Goal: Navigation & Orientation: Find specific page/section

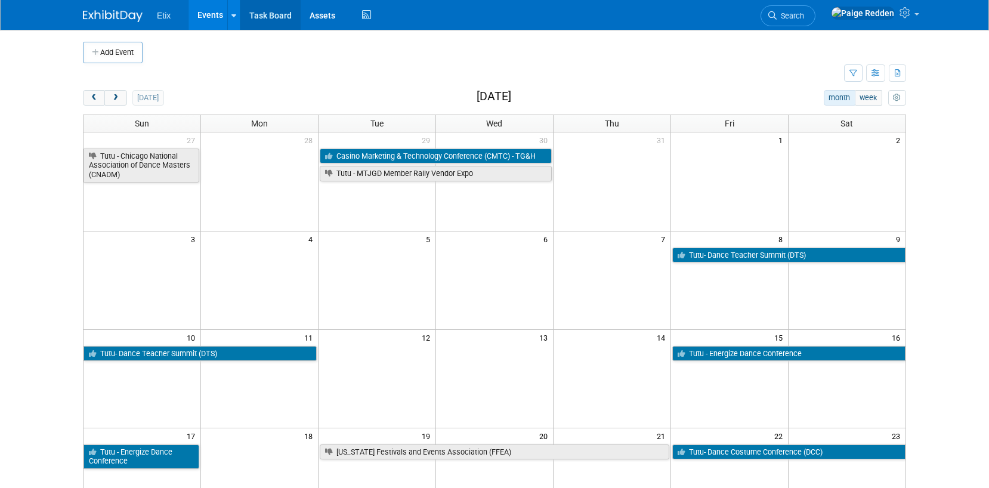
click at [266, 16] on link "Task Board" at bounding box center [270, 15] width 60 height 30
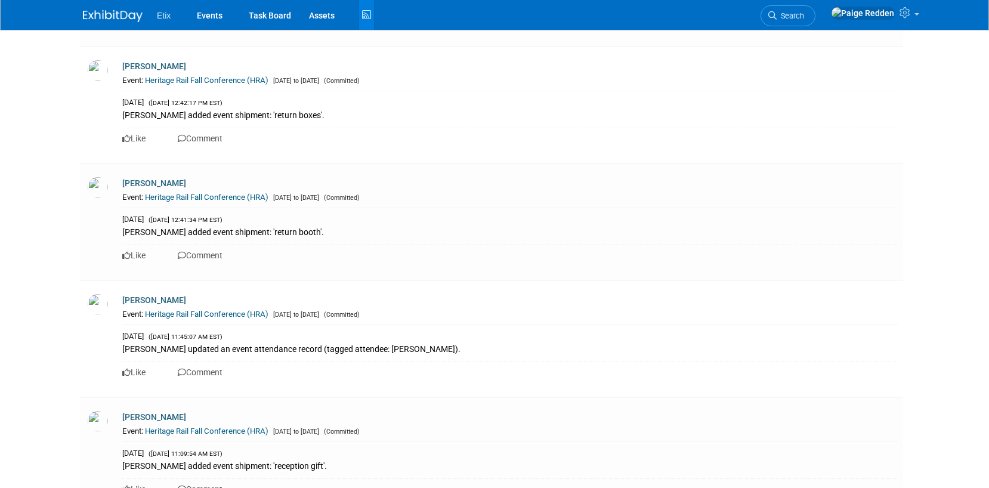
scroll to position [7029, 0]
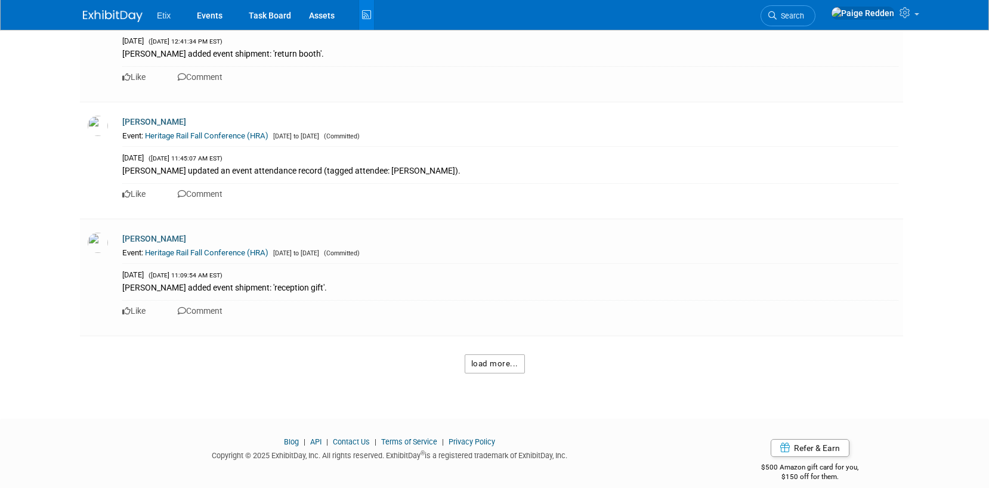
click at [504, 354] on button "load more..." at bounding box center [495, 363] width 60 height 19
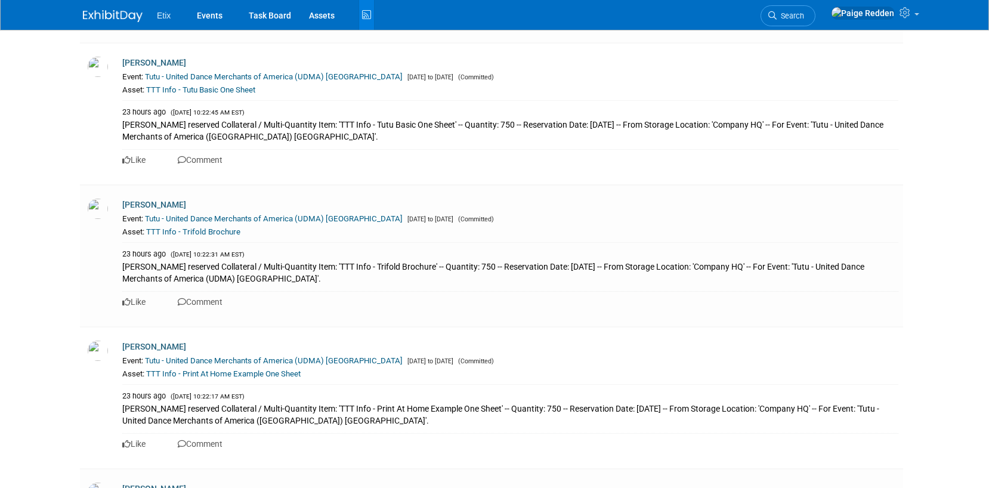
scroll to position [0, 0]
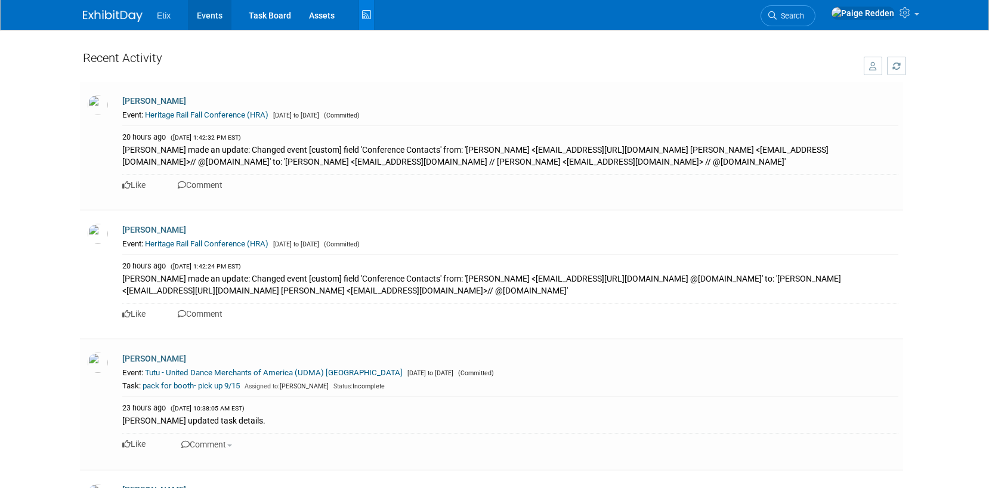
click at [206, 16] on link "Events" at bounding box center [210, 15] width 44 height 30
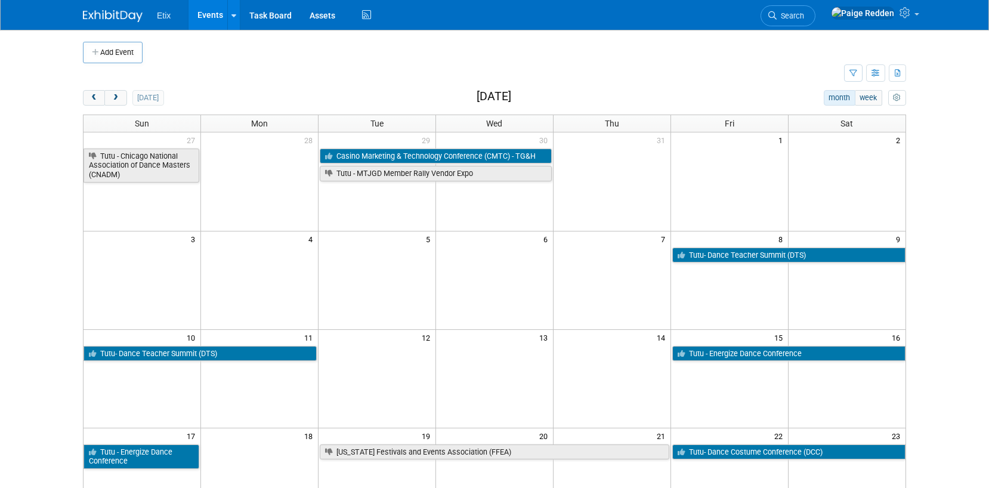
click at [163, 17] on span "Etix" at bounding box center [164, 16] width 14 height 10
click at [114, 9] on link at bounding box center [120, 10] width 74 height 10
click at [911, 13] on icon at bounding box center [906, 12] width 14 height 11
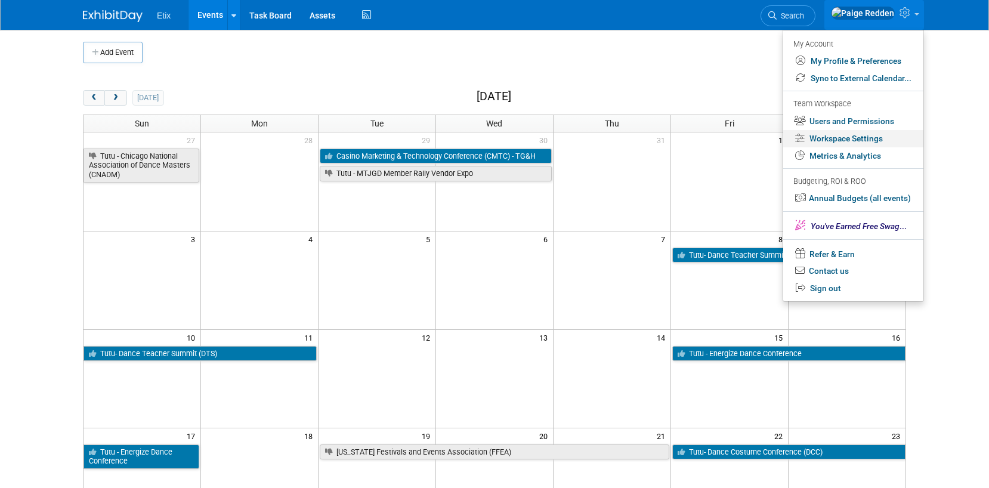
click at [864, 141] on link "Workspace Settings" at bounding box center [853, 138] width 140 height 17
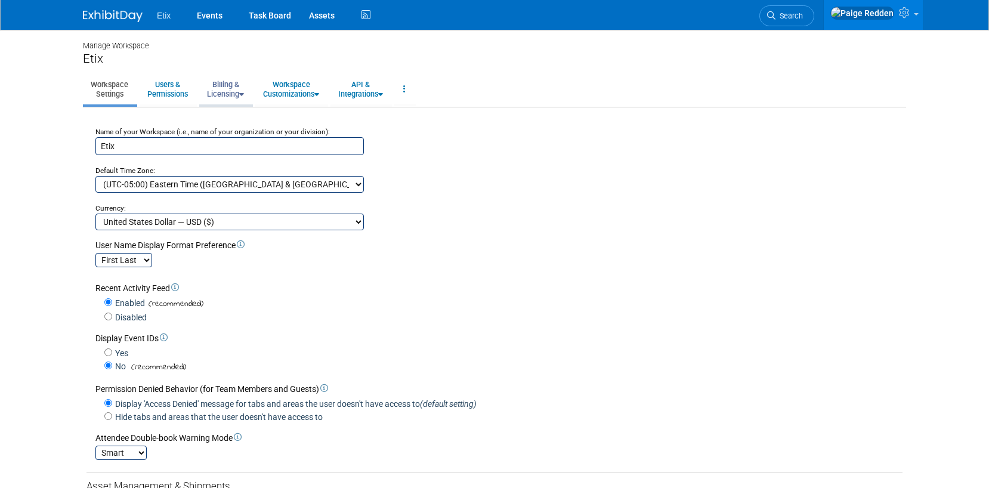
click at [221, 92] on link "Billing & Licensing" at bounding box center [225, 89] width 52 height 29
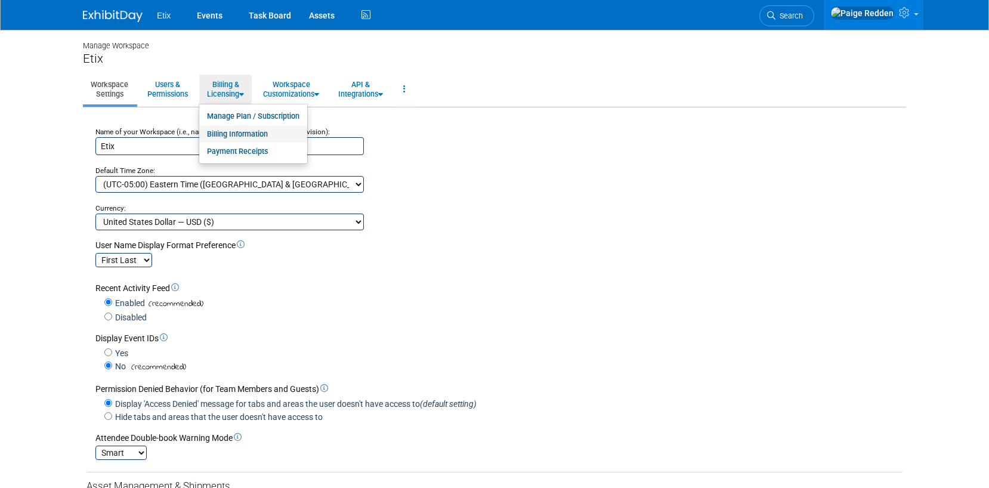
click at [222, 137] on link "Billing Information" at bounding box center [253, 134] width 108 height 18
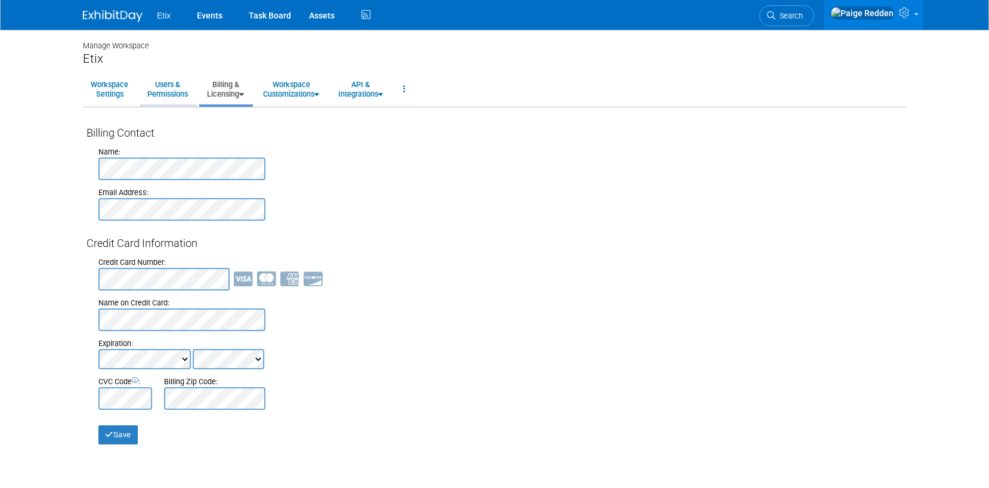
click at [168, 97] on link "Users & Permissions" at bounding box center [168, 89] width 56 height 29
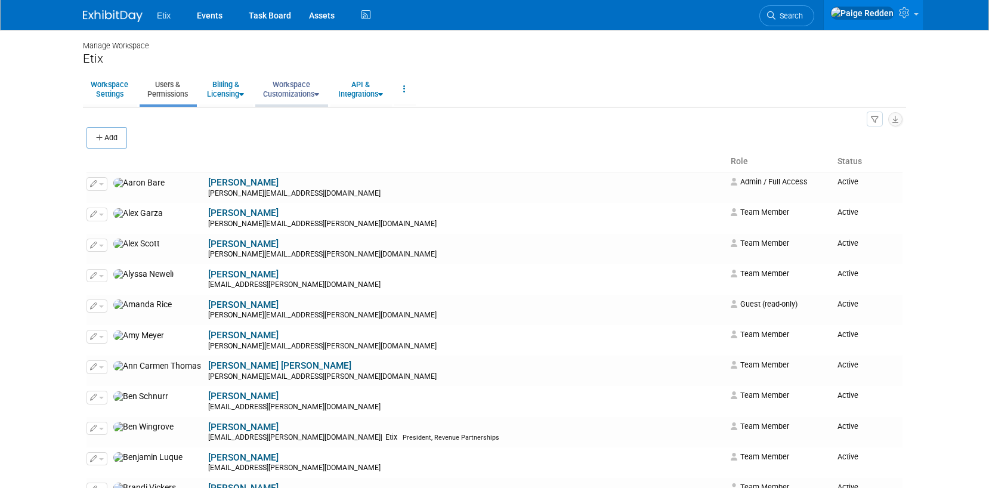
click at [275, 91] on link "Workspace Customizations" at bounding box center [291, 89] width 72 height 29
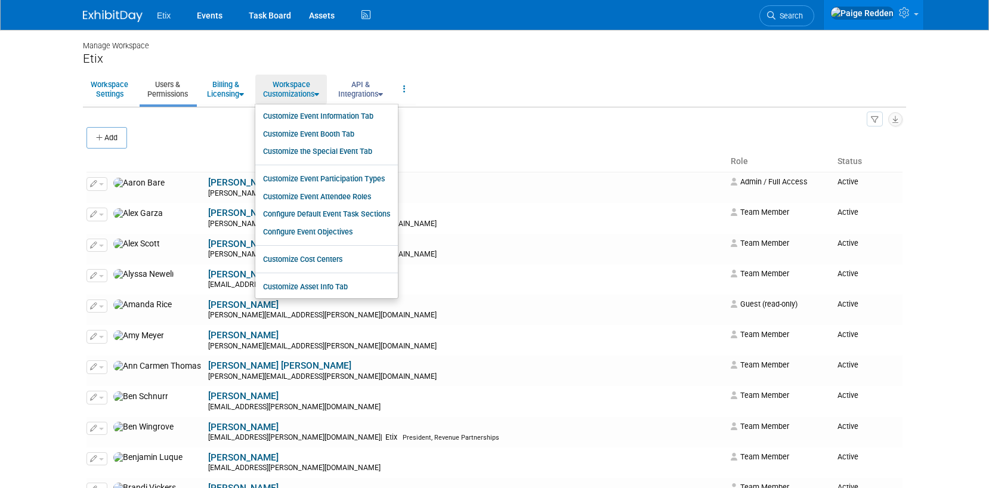
click at [375, 91] on link "API & Integrations" at bounding box center [360, 89] width 60 height 29
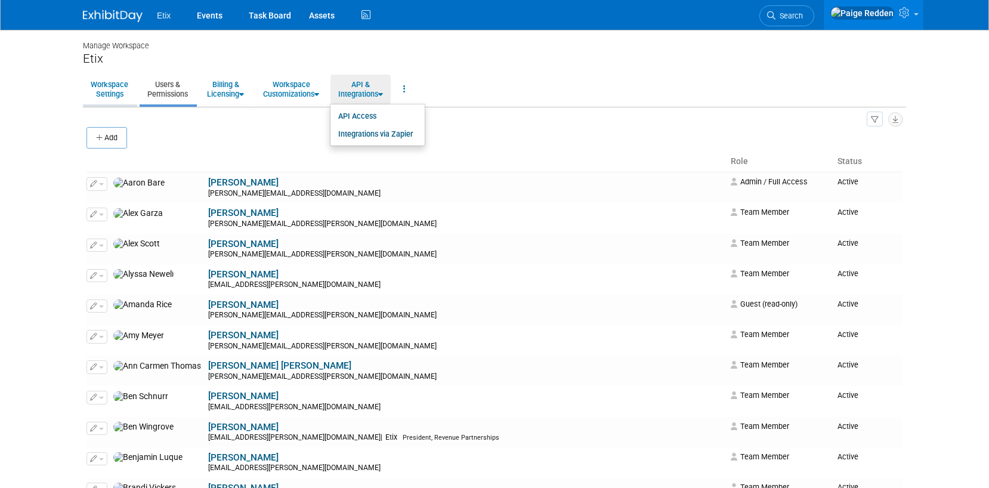
click at [100, 85] on link "Workspace Settings" at bounding box center [109, 89] width 53 height 29
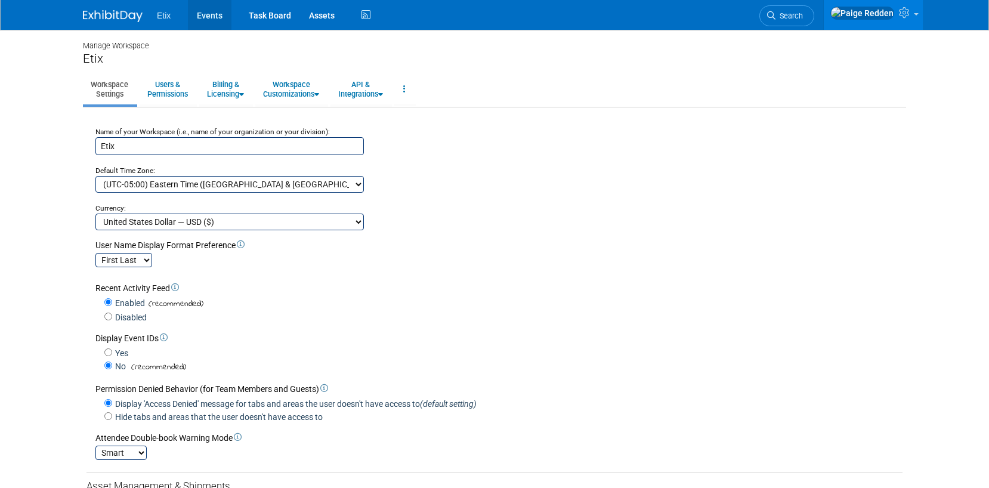
click at [213, 13] on link "Events" at bounding box center [210, 15] width 44 height 30
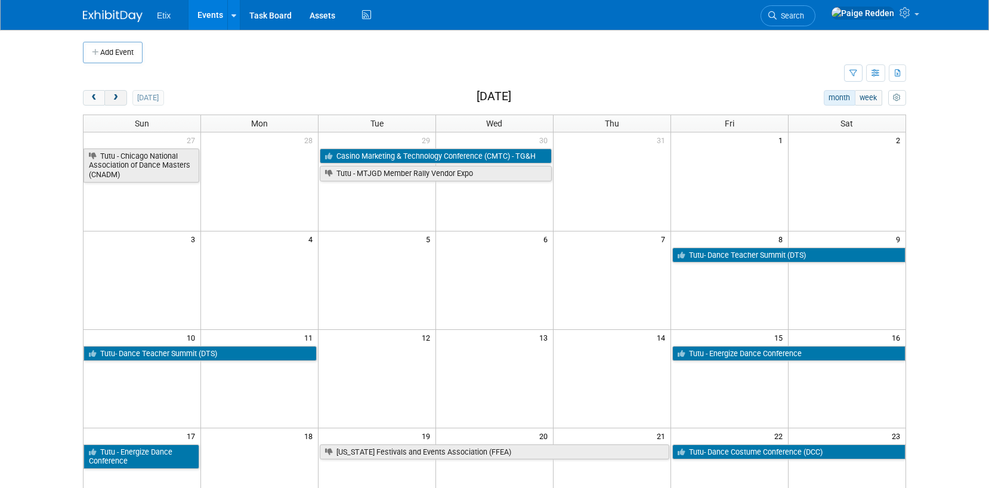
click at [115, 97] on span "next" at bounding box center [115, 98] width 9 height 8
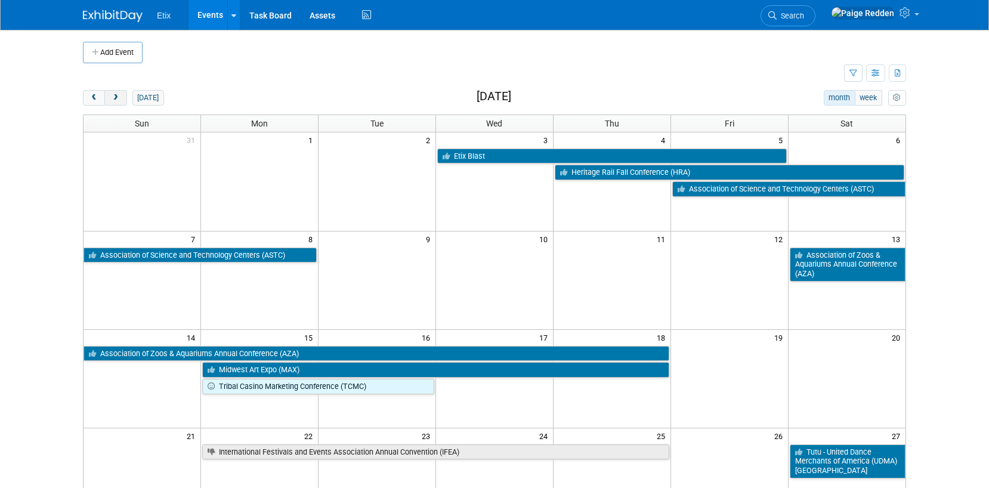
click at [117, 97] on span "next" at bounding box center [115, 98] width 9 height 8
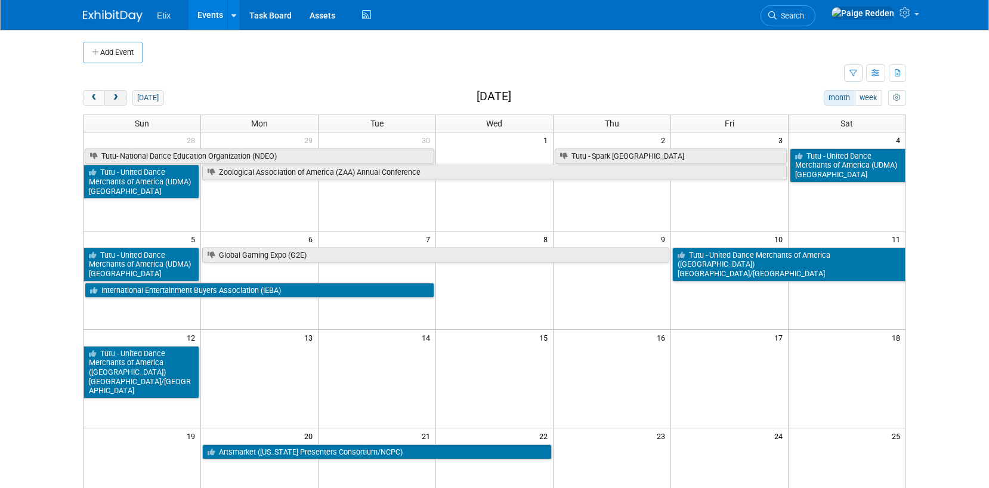
click at [117, 97] on span "next" at bounding box center [115, 98] width 9 height 8
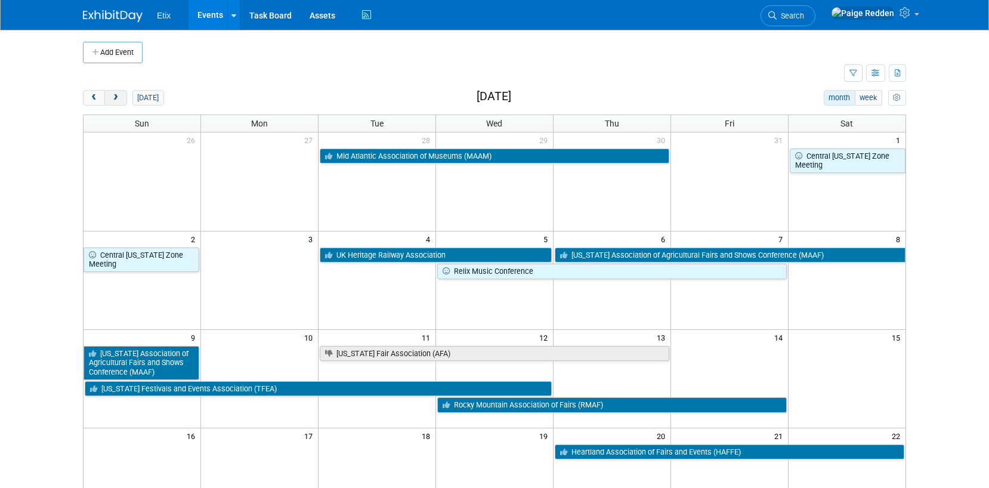
click at [117, 97] on span "next" at bounding box center [115, 98] width 9 height 8
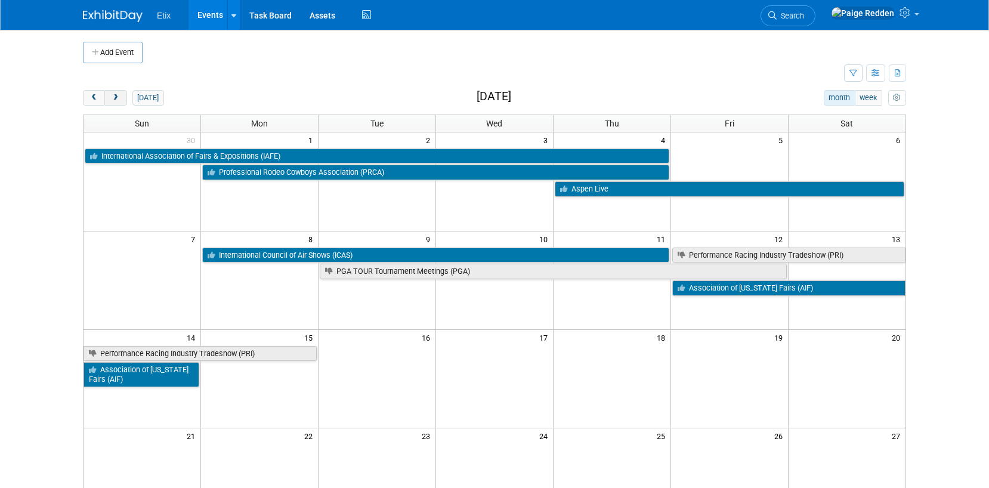
click at [117, 97] on span "next" at bounding box center [115, 98] width 9 height 8
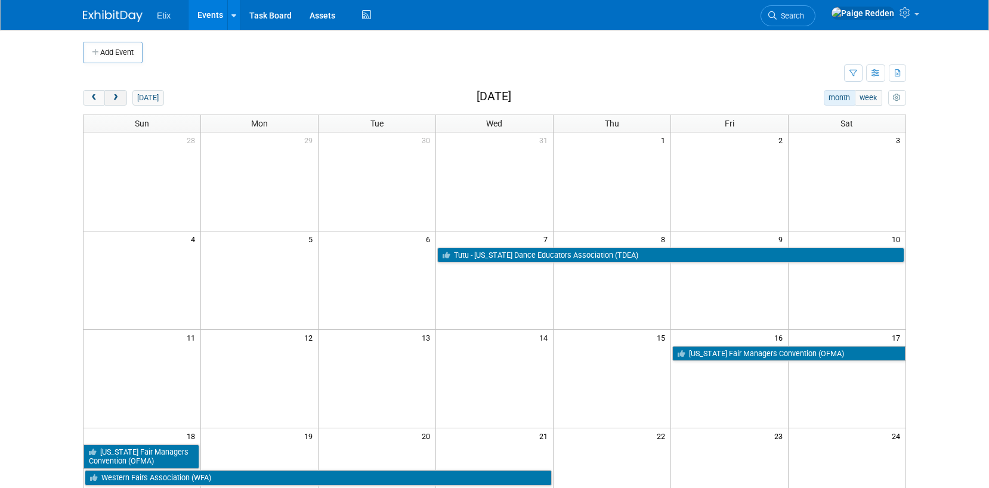
click at [117, 97] on span "next" at bounding box center [115, 98] width 9 height 8
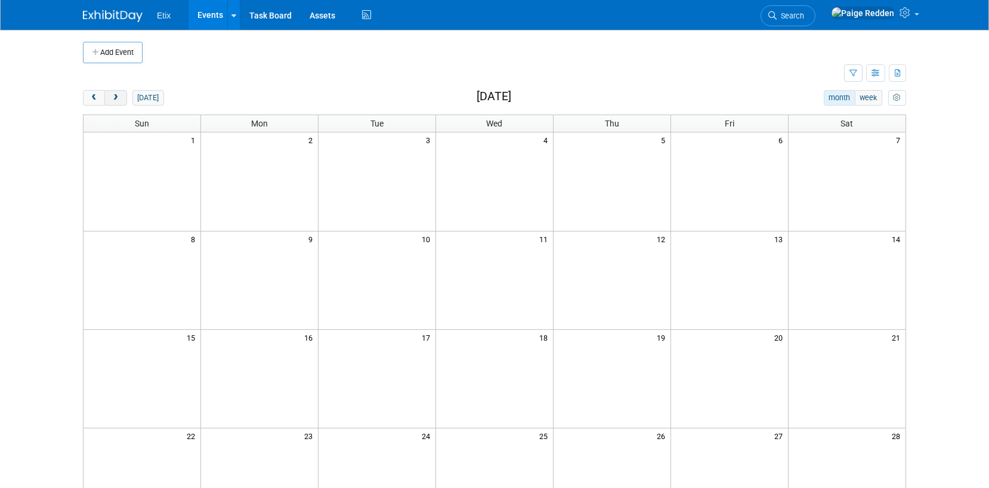
click at [117, 97] on span "next" at bounding box center [115, 98] width 9 height 8
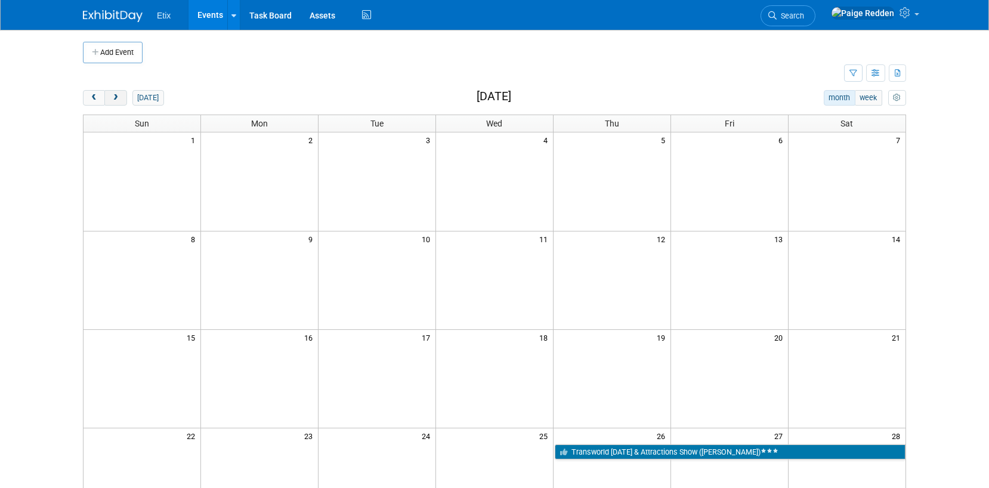
click at [120, 103] on button "next" at bounding box center [115, 98] width 22 height 16
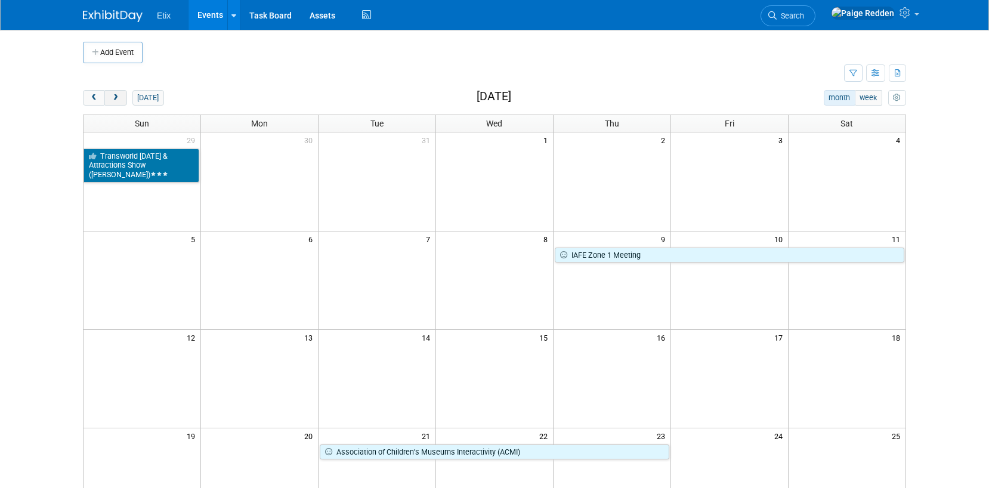
click at [116, 92] on button "next" at bounding box center [115, 98] width 22 height 16
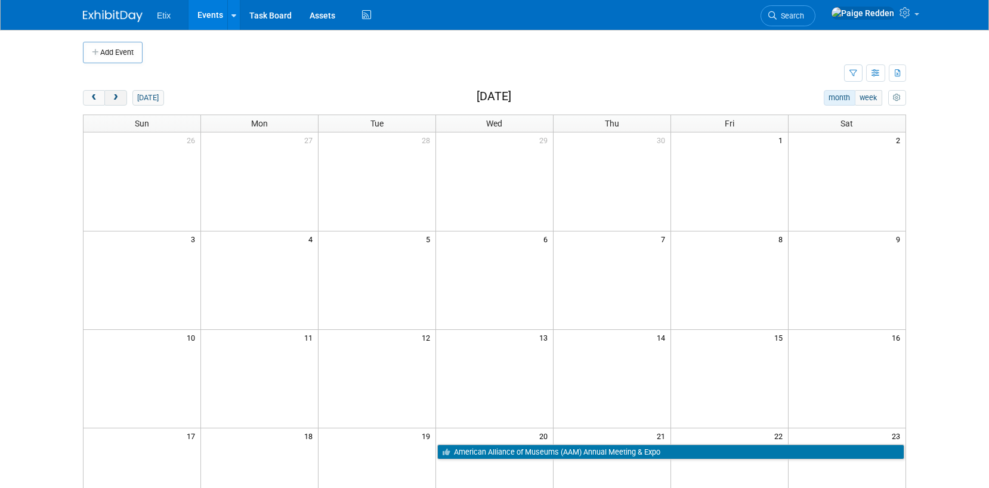
click at [114, 100] on span "next" at bounding box center [115, 98] width 9 height 8
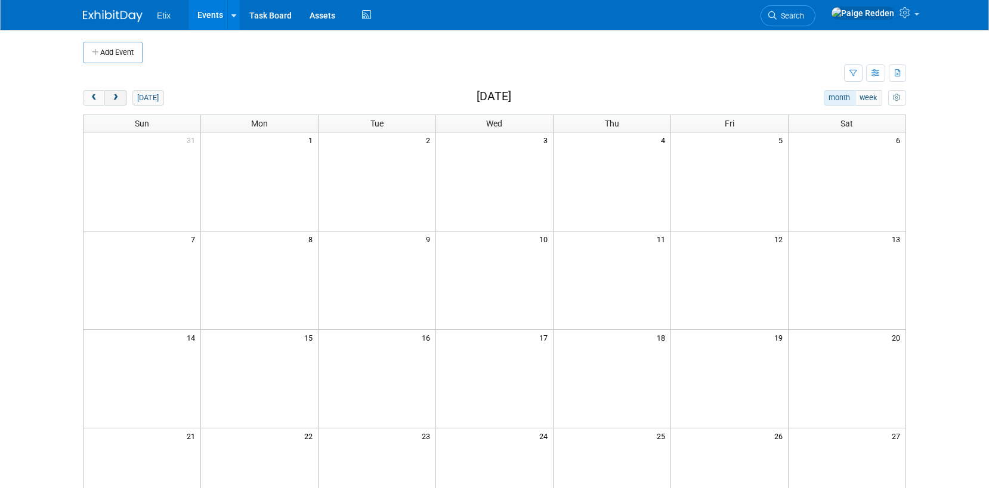
click at [114, 100] on span "next" at bounding box center [115, 98] width 9 height 8
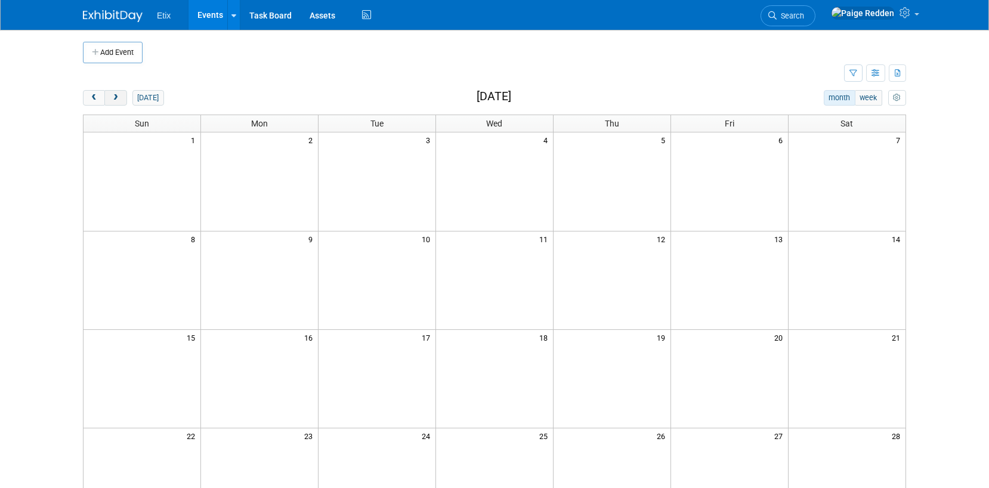
click at [114, 100] on span "next" at bounding box center [115, 98] width 9 height 8
click at [115, 102] on button "next" at bounding box center [115, 98] width 22 height 16
click at [145, 97] on button "[DATE]" at bounding box center [148, 98] width 32 height 16
